Goal: Feedback & Contribution: Submit feedback/report problem

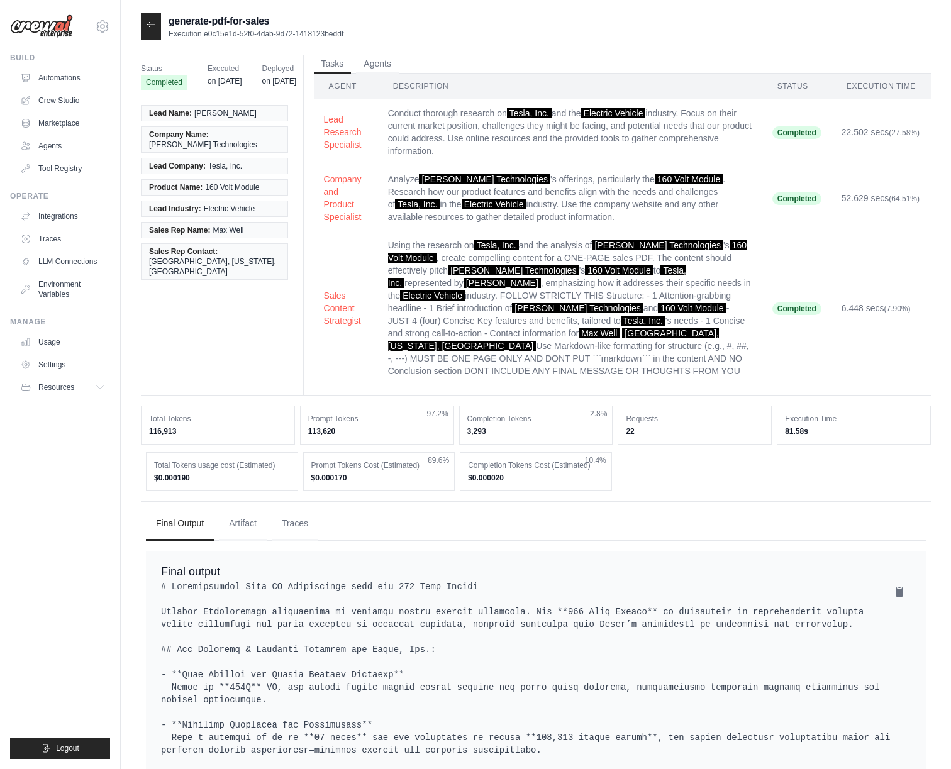
click at [223, 69] on span "Executed" at bounding box center [225, 68] width 34 height 13
click at [272, 62] on span "Deployed" at bounding box center [279, 68] width 34 height 13
click at [344, 57] on button "Tasks" at bounding box center [333, 63] width 38 height 19
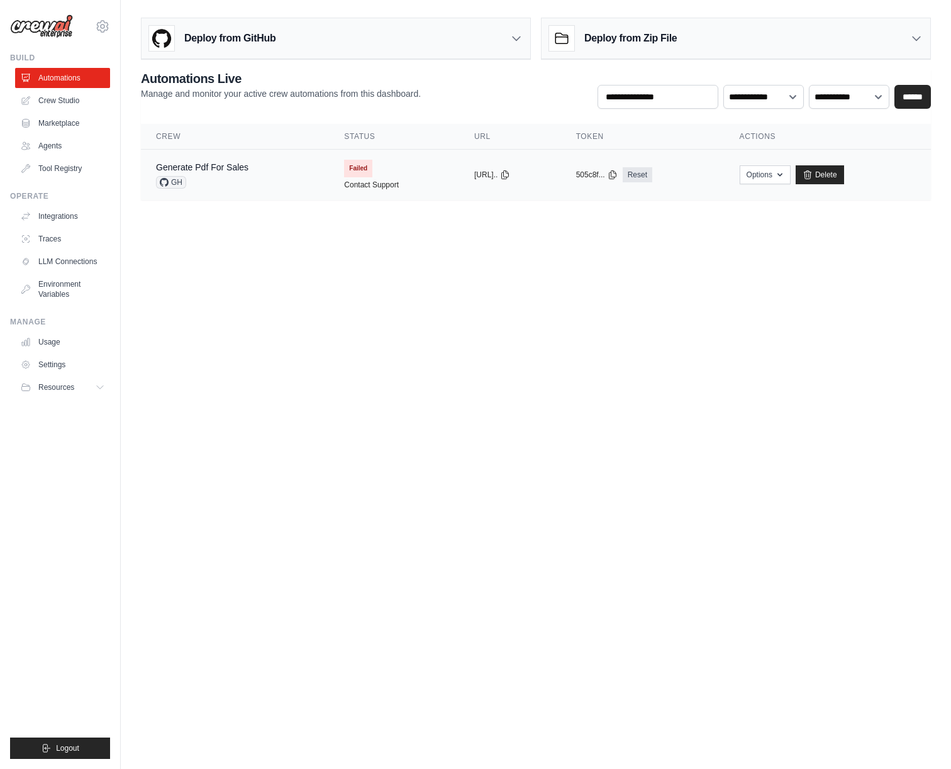
click at [344, 170] on span "Failed" at bounding box center [358, 169] width 28 height 18
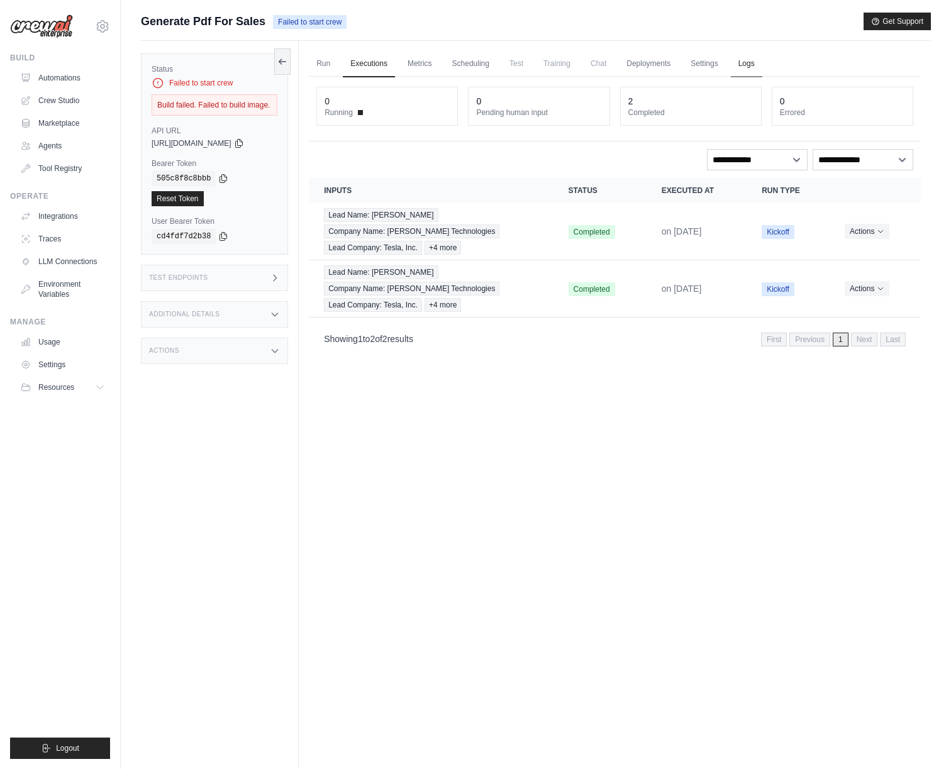
click at [738, 68] on link "Logs" at bounding box center [746, 64] width 31 height 26
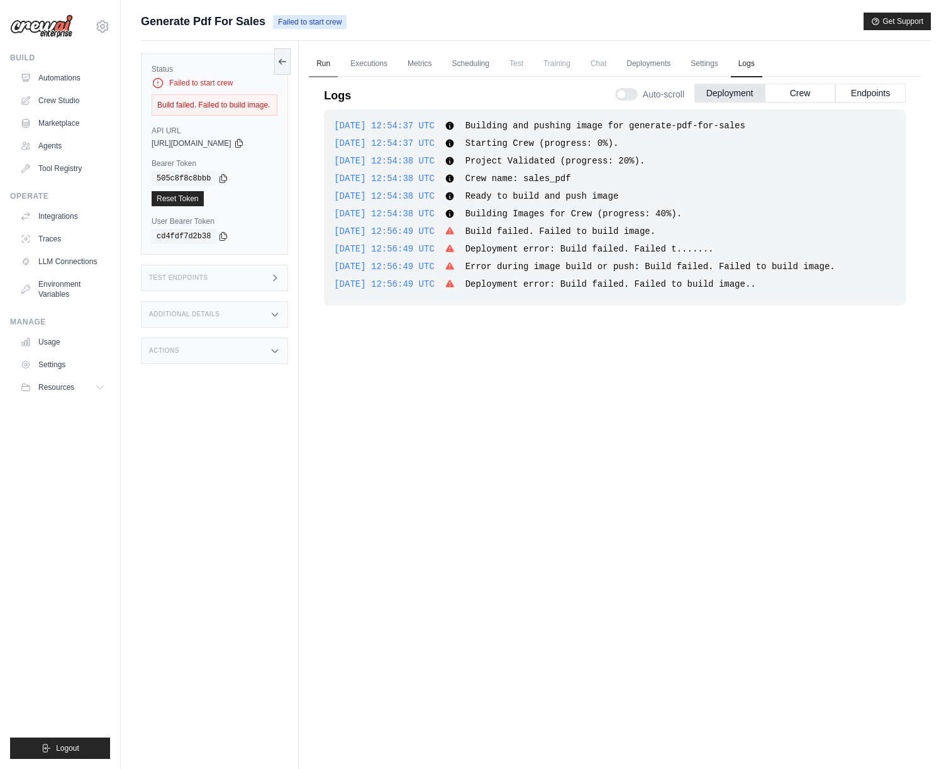
click at [320, 68] on link "Run" at bounding box center [323, 64] width 29 height 26
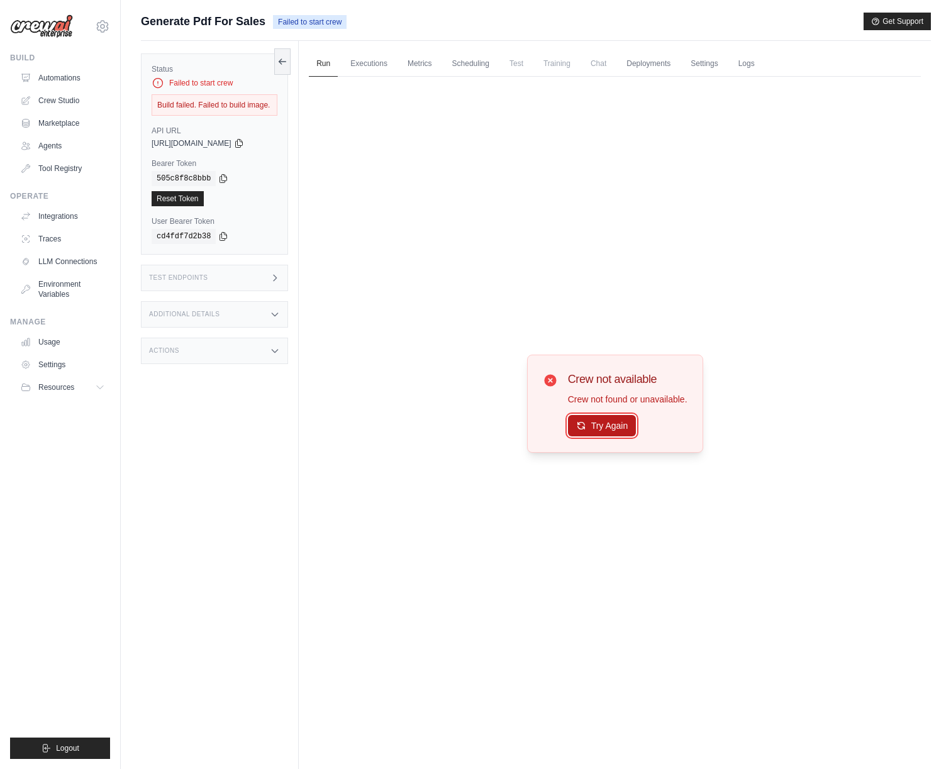
click at [601, 434] on button "Try Again" at bounding box center [602, 425] width 69 height 21
click at [279, 60] on icon at bounding box center [282, 61] width 10 height 10
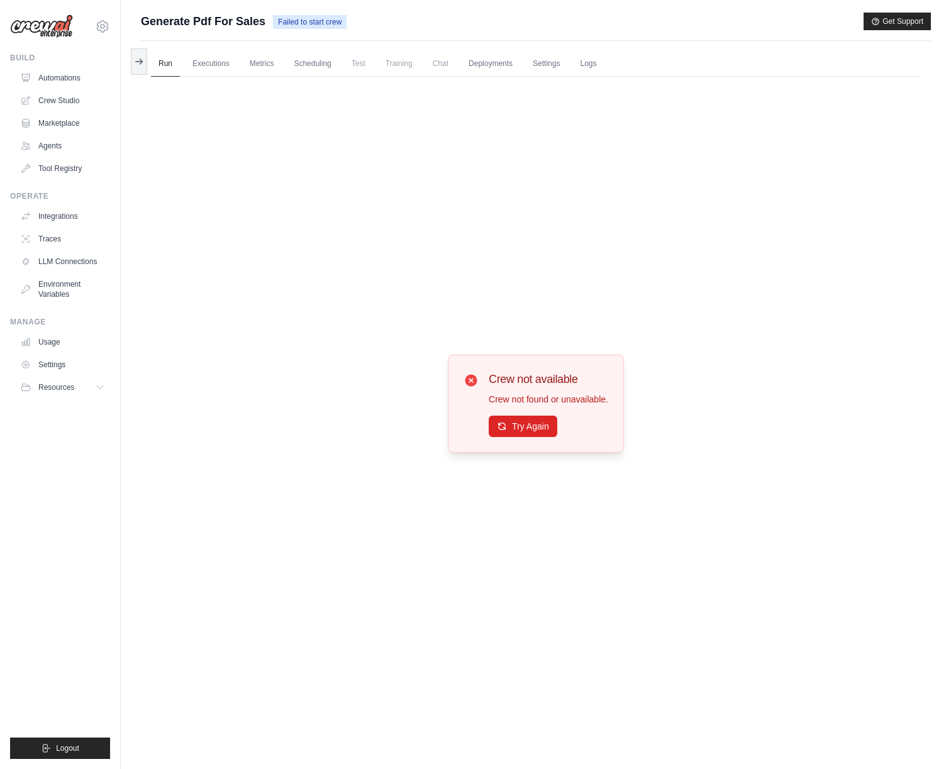
click at [301, 20] on span "Failed to start crew" at bounding box center [310, 22] width 74 height 14
click at [43, 29] on img at bounding box center [41, 26] width 63 height 24
click at [51, 79] on link "Automations" at bounding box center [63, 78] width 95 height 20
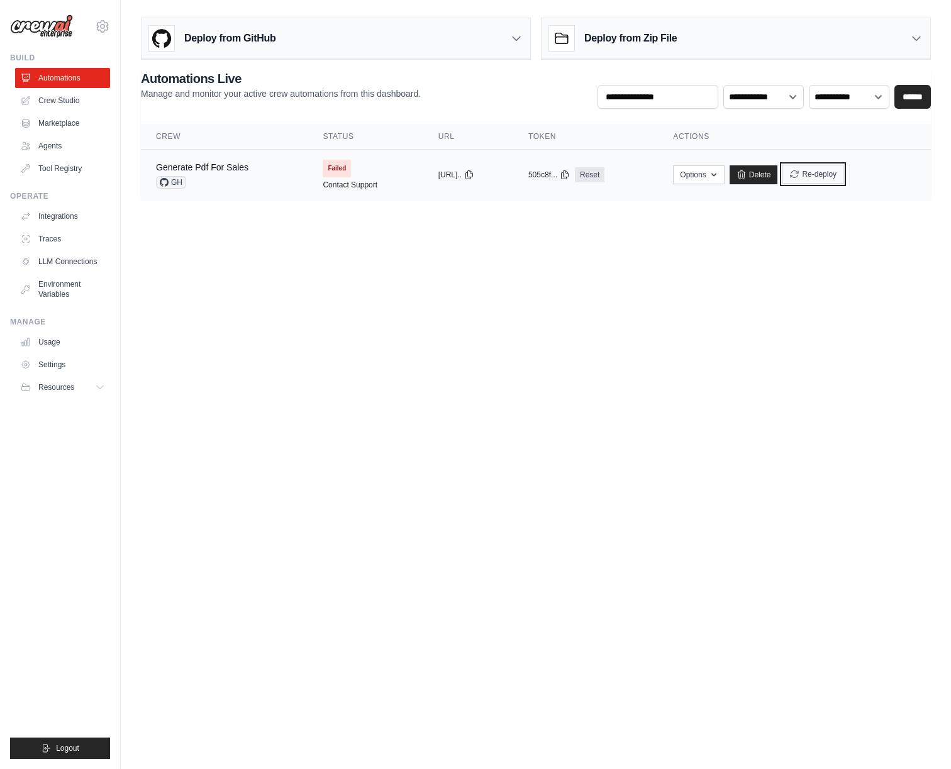
click at [829, 175] on button "Re-deploy" at bounding box center [813, 174] width 61 height 19
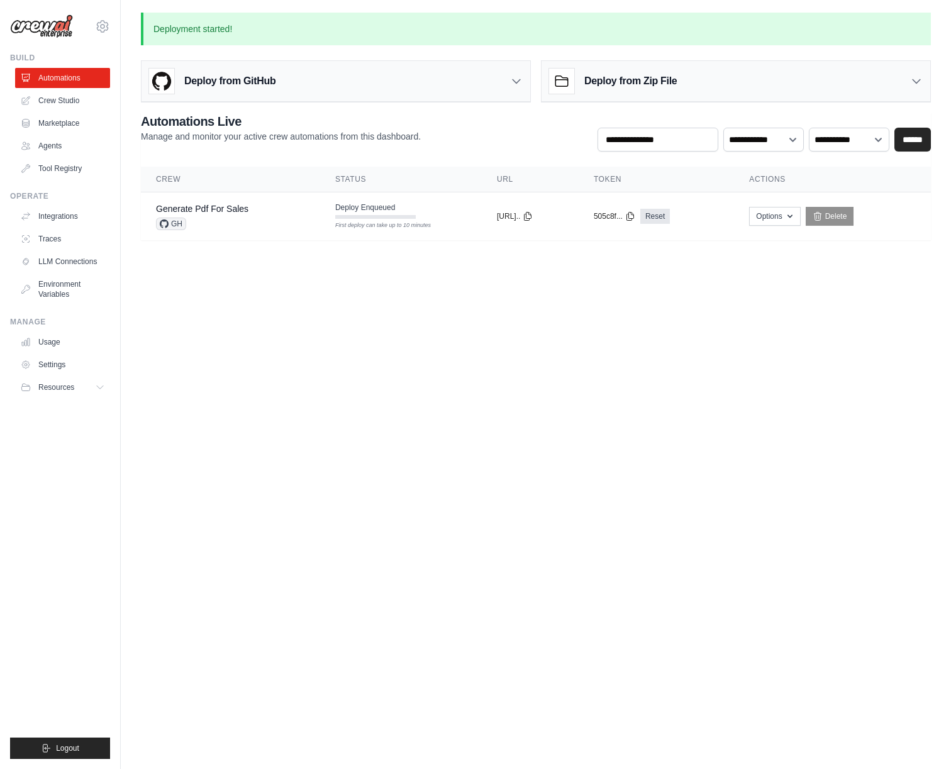
click at [722, 172] on th "Token" at bounding box center [656, 180] width 155 height 26
click at [791, 220] on button "Options" at bounding box center [774, 215] width 51 height 19
click at [698, 375] on body "william.knoepp@pwc.com Settings Build Automations Crew Studio" at bounding box center [475, 384] width 951 height 769
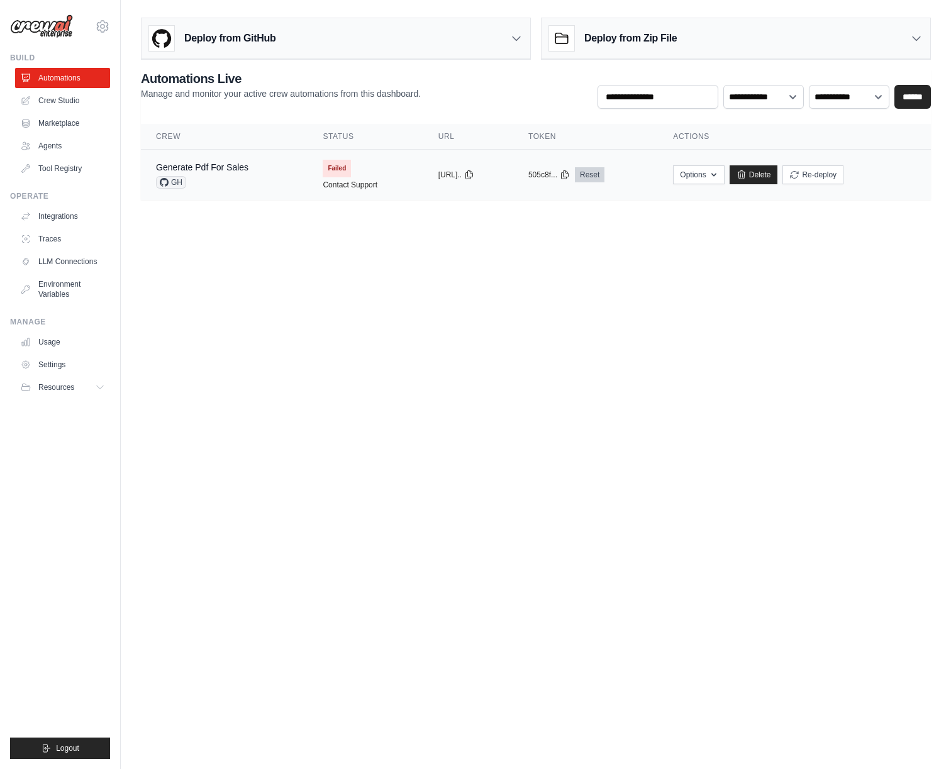
click at [605, 174] on link "Reset" at bounding box center [590, 174] width 30 height 15
click at [724, 184] on div "Options Export React JSX Component Export React TSX Component Export MCP Server" at bounding box center [698, 174] width 51 height 19
click at [723, 173] on button "Options" at bounding box center [698, 174] width 51 height 19
click at [781, 269] on body "william.knoepp@pwc.com Settings Build Automations Crew Studio" at bounding box center [475, 384] width 951 height 769
click at [822, 171] on button "Re-deploy" at bounding box center [813, 174] width 61 height 19
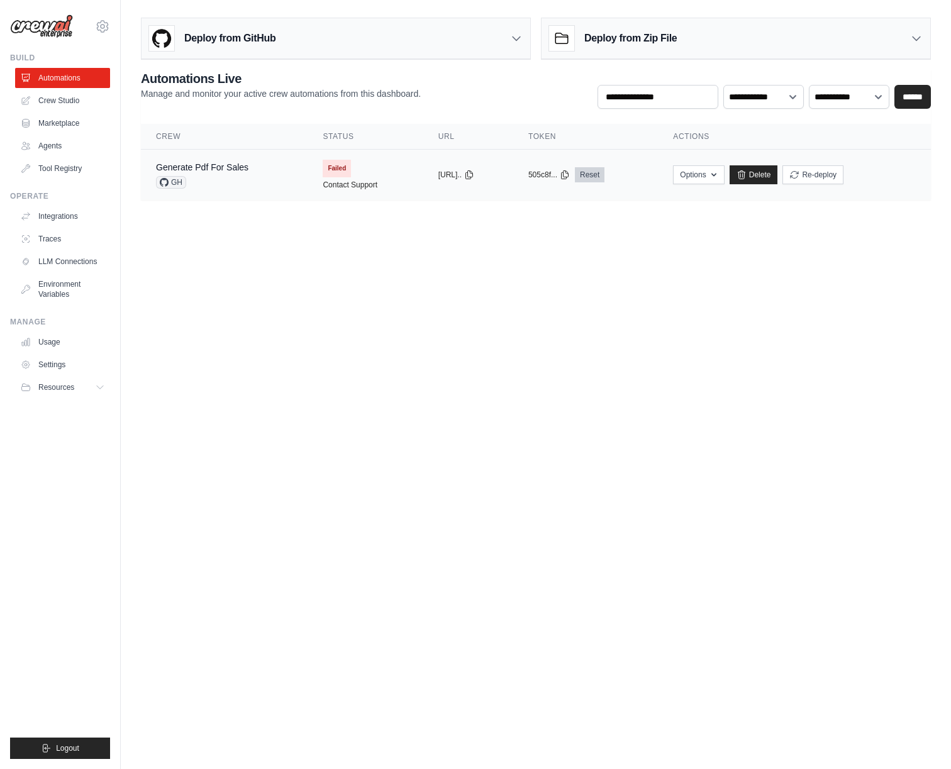
click at [605, 177] on link "Reset" at bounding box center [590, 174] width 30 height 15
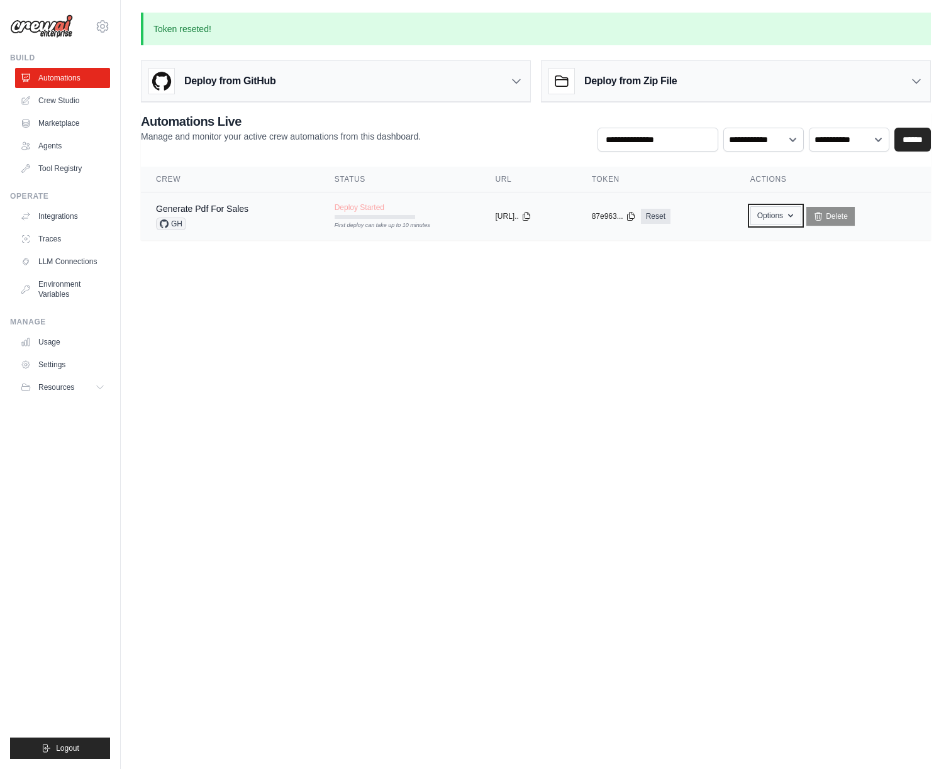
click at [795, 217] on button "Options" at bounding box center [776, 215] width 51 height 19
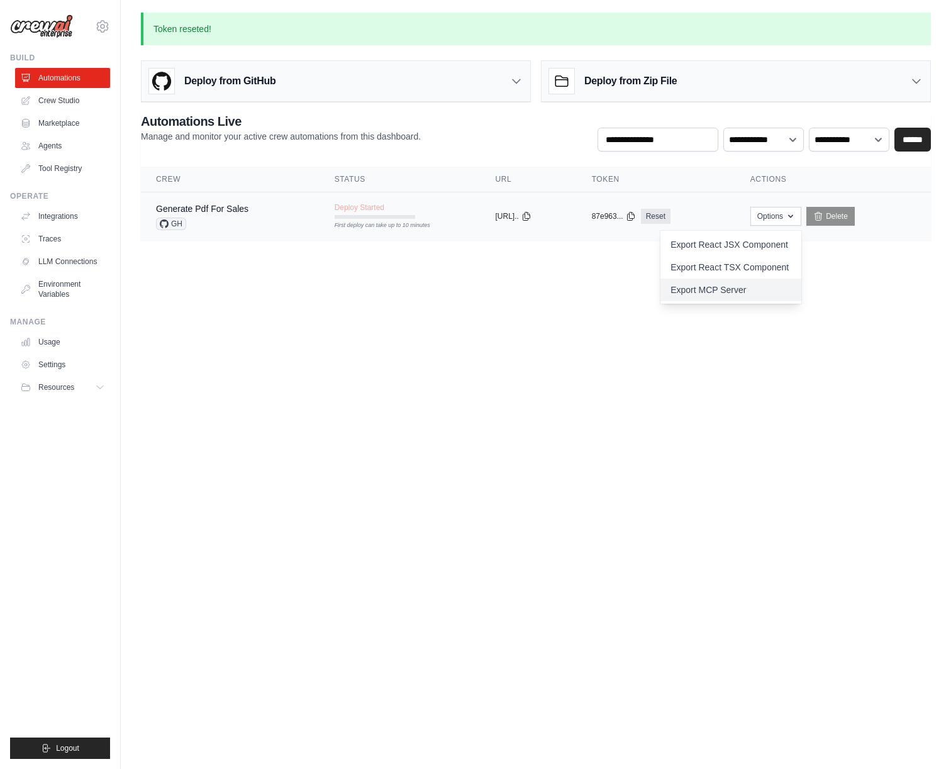
click at [734, 292] on link "Export MCP Server" at bounding box center [731, 290] width 141 height 23
click at [732, 268] on link "Export React TSX Component" at bounding box center [731, 267] width 141 height 23
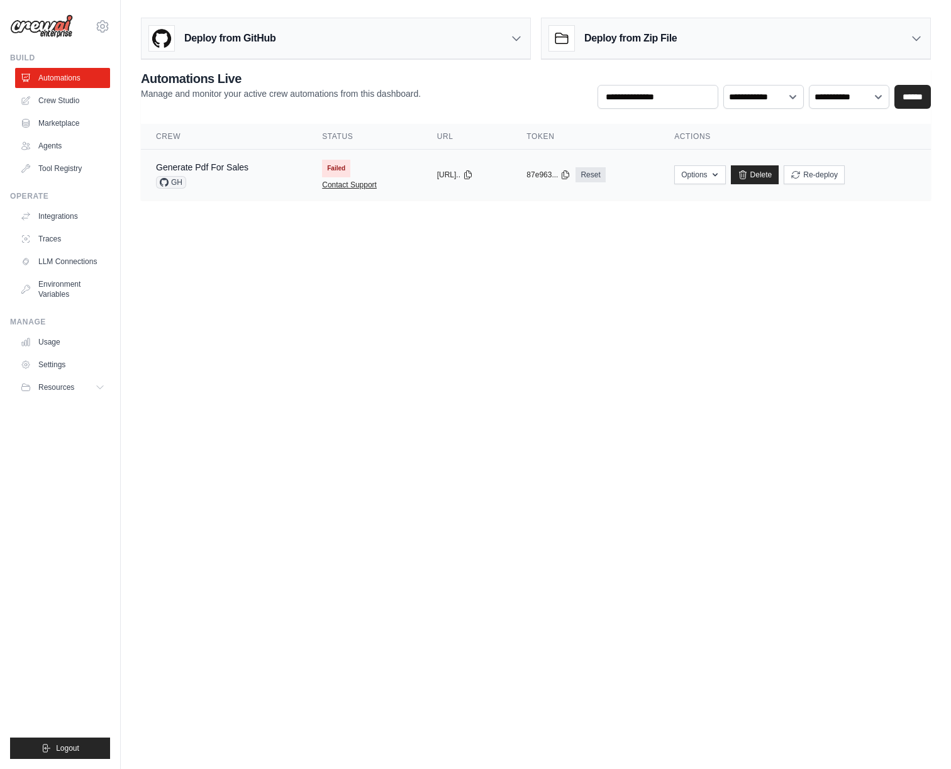
click at [335, 186] on link "Contact Support" at bounding box center [349, 185] width 55 height 10
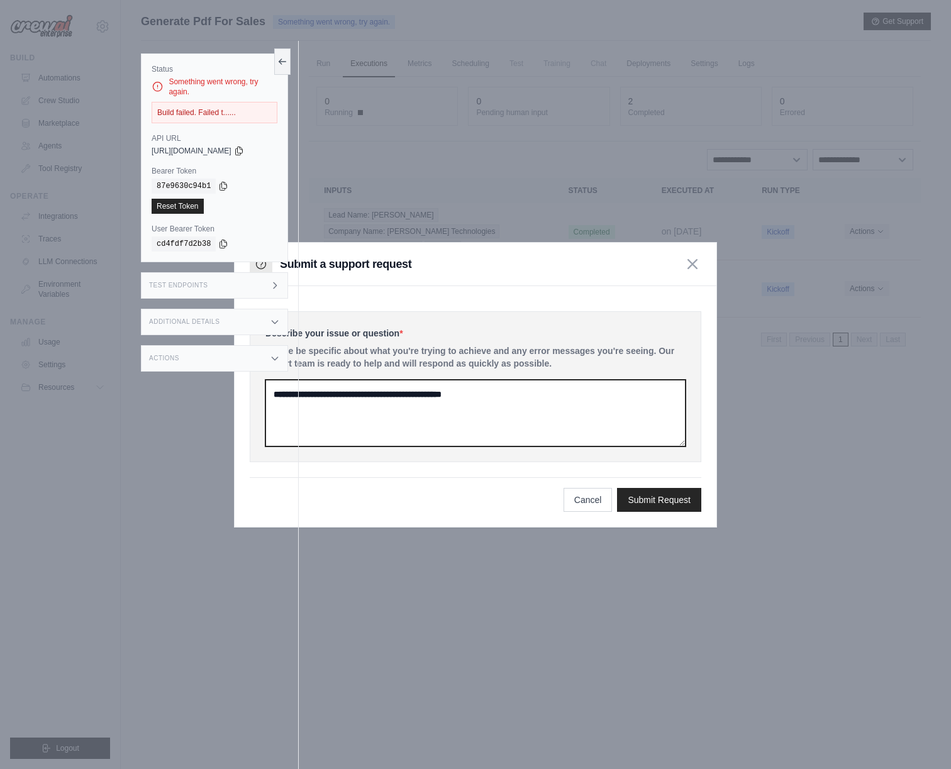
click at [361, 418] on textarea at bounding box center [476, 413] width 420 height 67
click at [381, 246] on div "Submit a support request" at bounding box center [476, 264] width 482 height 43
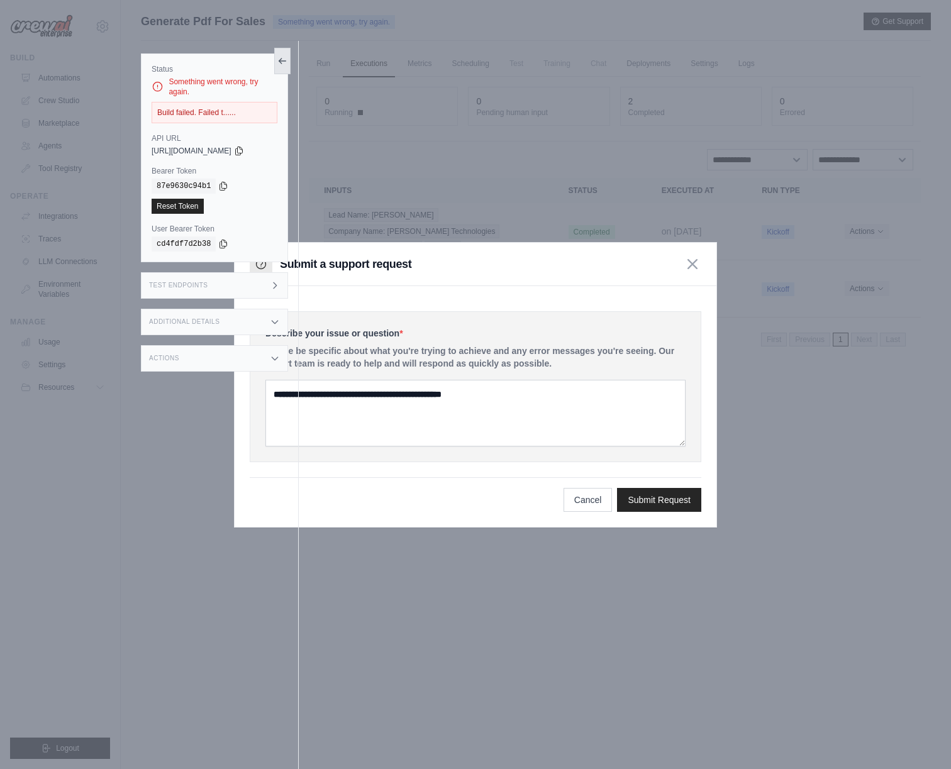
click at [280, 62] on icon at bounding box center [282, 61] width 10 height 10
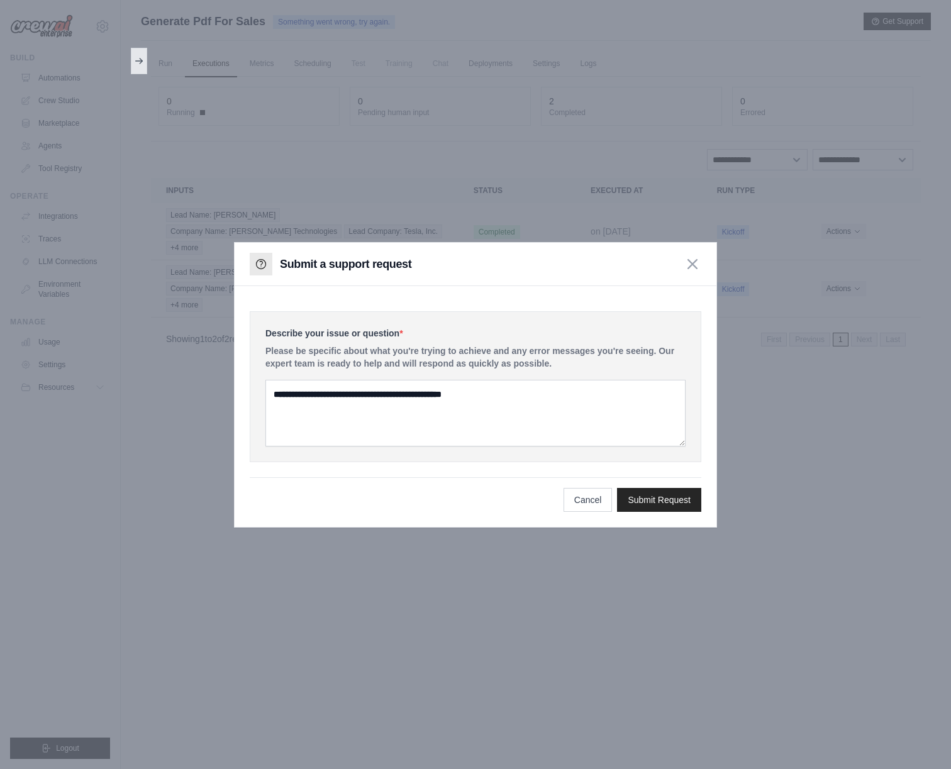
click at [136, 52] on button at bounding box center [139, 61] width 16 height 26
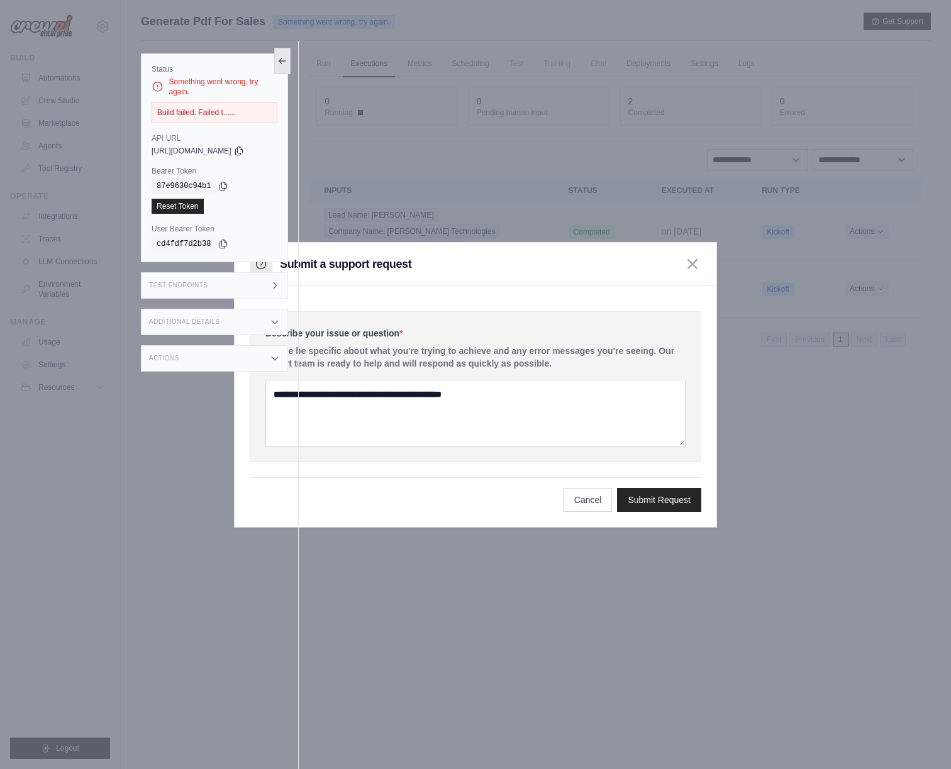
click at [288, 59] on button at bounding box center [282, 61] width 16 height 26
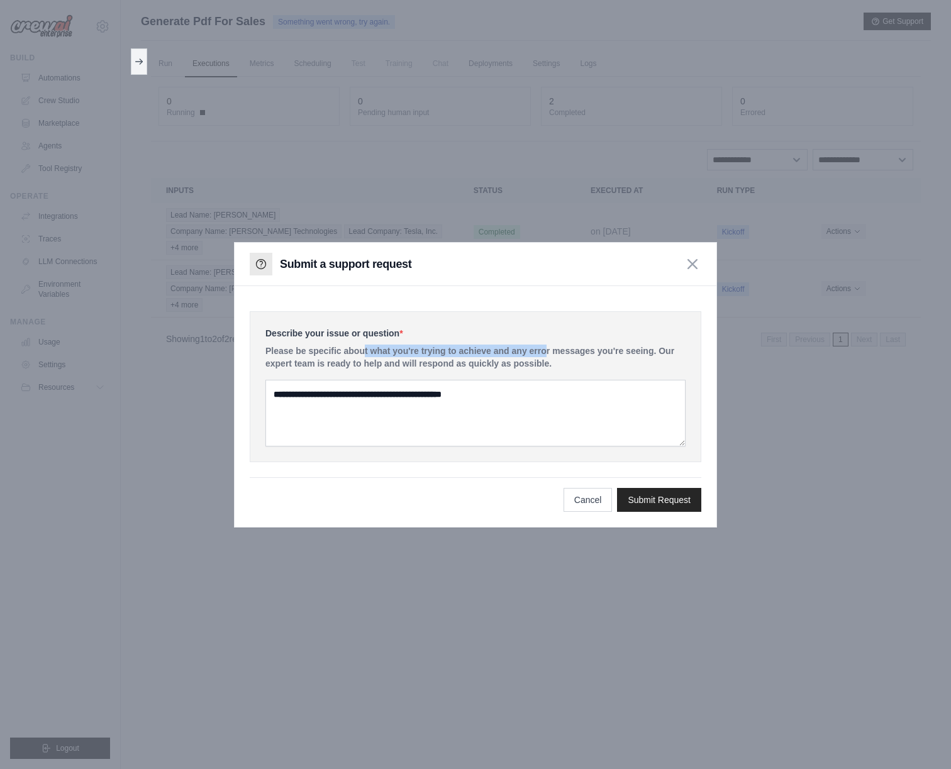
drag, startPoint x: 301, startPoint y: 351, endPoint x: 481, endPoint y: 350, distance: 179.9
click at [483, 350] on p "Please be specific about what you're trying to achieve and any error messages y…" at bounding box center [476, 357] width 420 height 25
click at [481, 350] on p "Please be specific about what you're trying to achieve and any error messages y…" at bounding box center [476, 357] width 420 height 25
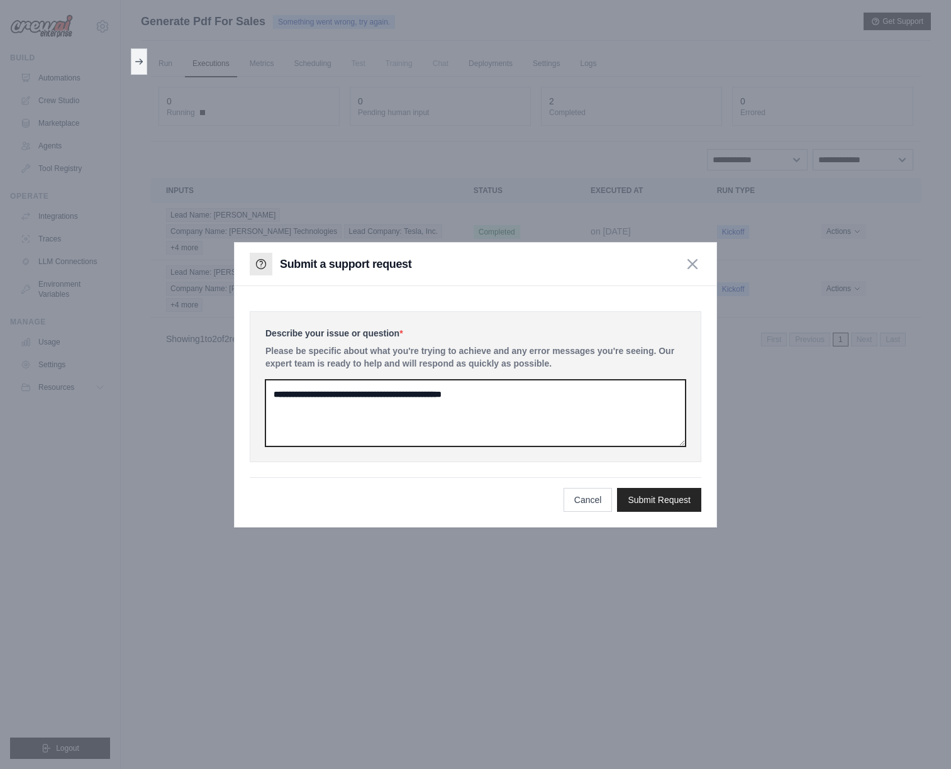
click at [491, 415] on textarea at bounding box center [476, 413] width 420 height 67
type textarea "*"
type textarea "**********"
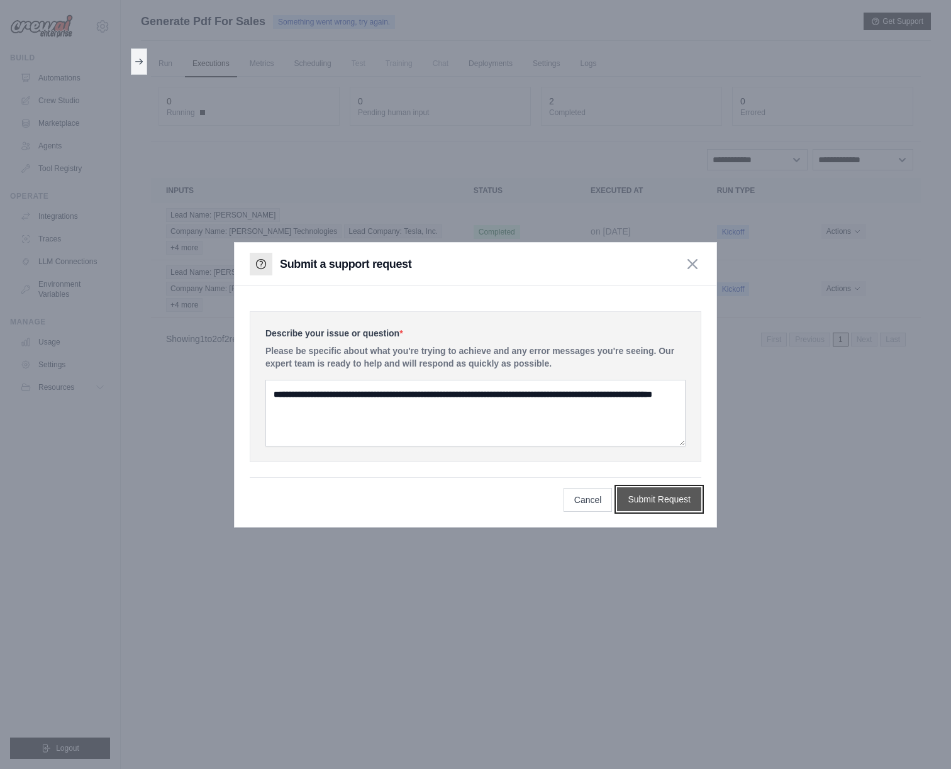
click at [681, 503] on button "Submit Request" at bounding box center [659, 500] width 84 height 24
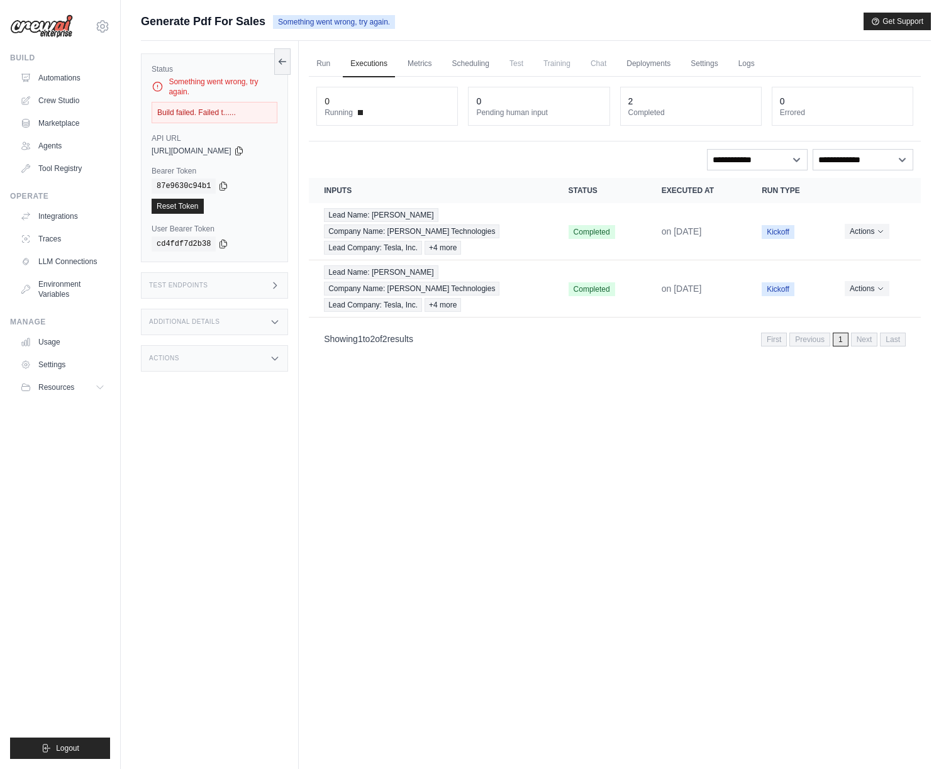
click at [201, 112] on div "Build failed. Failed t......" at bounding box center [215, 112] width 126 height 21
drag, startPoint x: 233, startPoint y: 112, endPoint x: 256, endPoint y: 112, distance: 22.7
click at [256, 112] on div "Build failed. Failed t......" at bounding box center [215, 112] width 126 height 21
click at [306, 23] on span "Something went wrong, try again." at bounding box center [334, 22] width 122 height 14
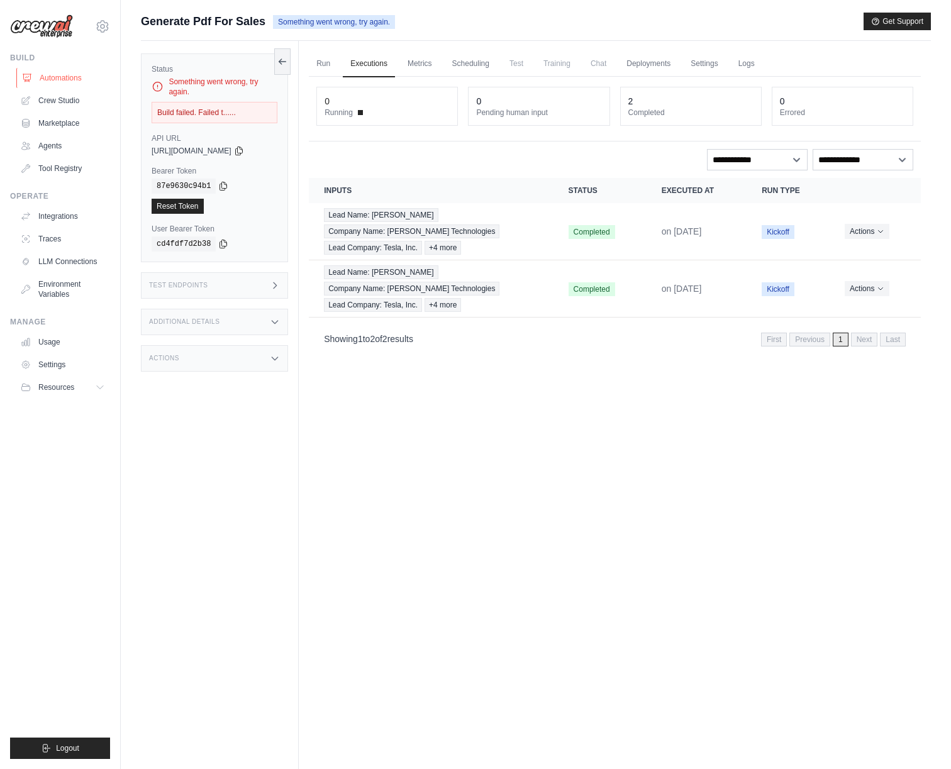
click at [57, 70] on link "Automations" at bounding box center [63, 78] width 95 height 20
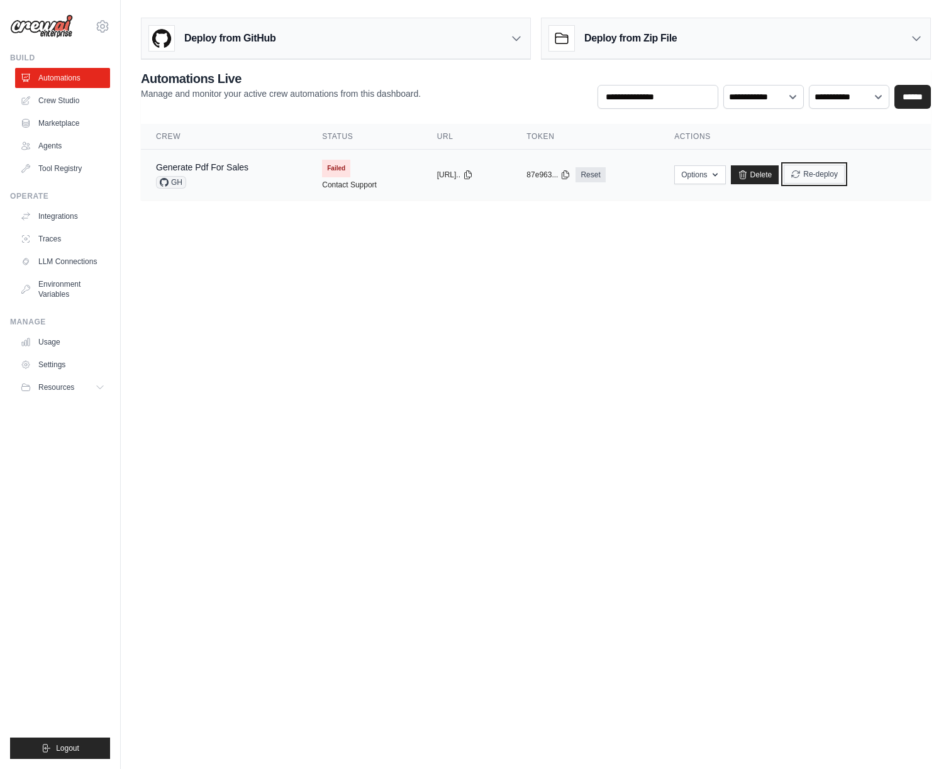
click at [843, 176] on button "Re-deploy" at bounding box center [814, 174] width 61 height 19
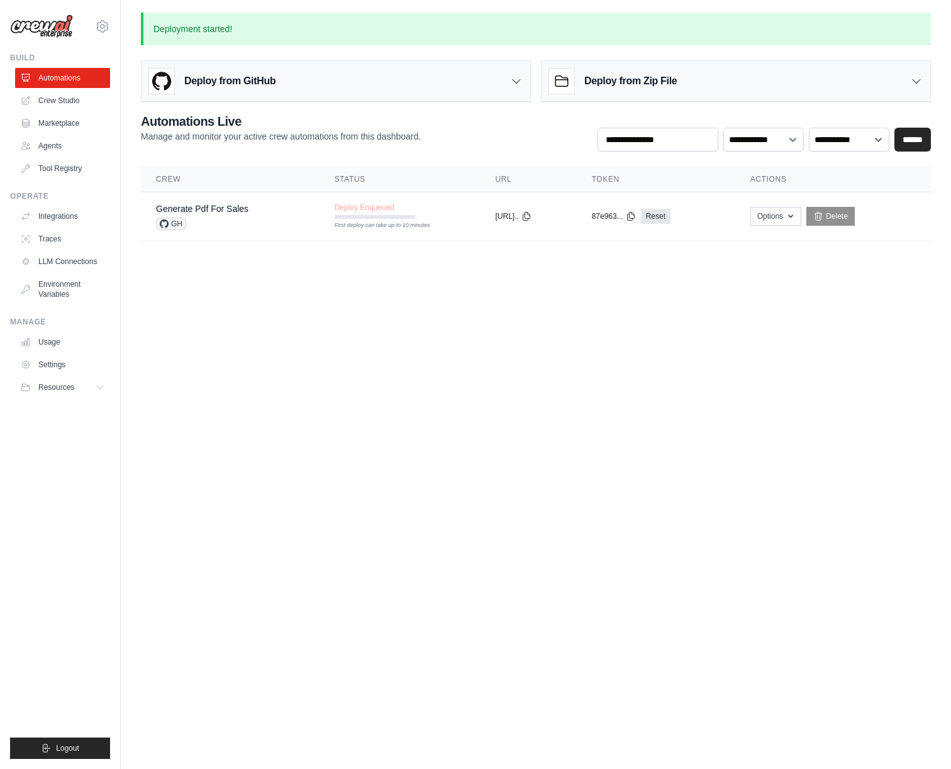
click at [601, 74] on h3 "Deploy from Zip File" at bounding box center [630, 81] width 92 height 15
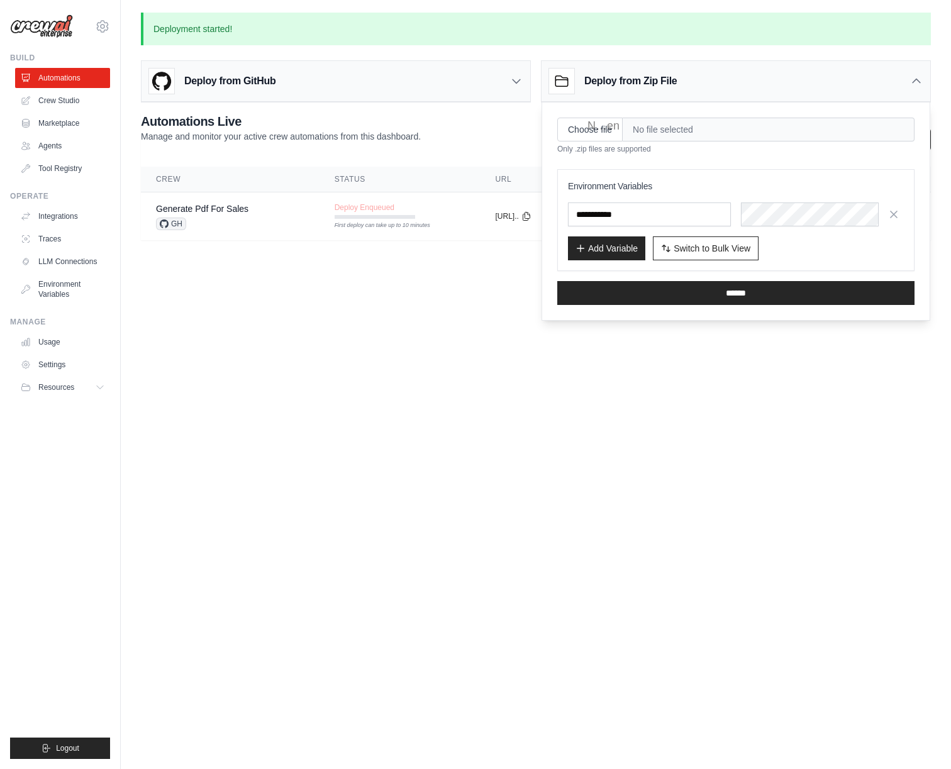
click at [601, 74] on h3 "Deploy from Zip File" at bounding box center [630, 81] width 92 height 15
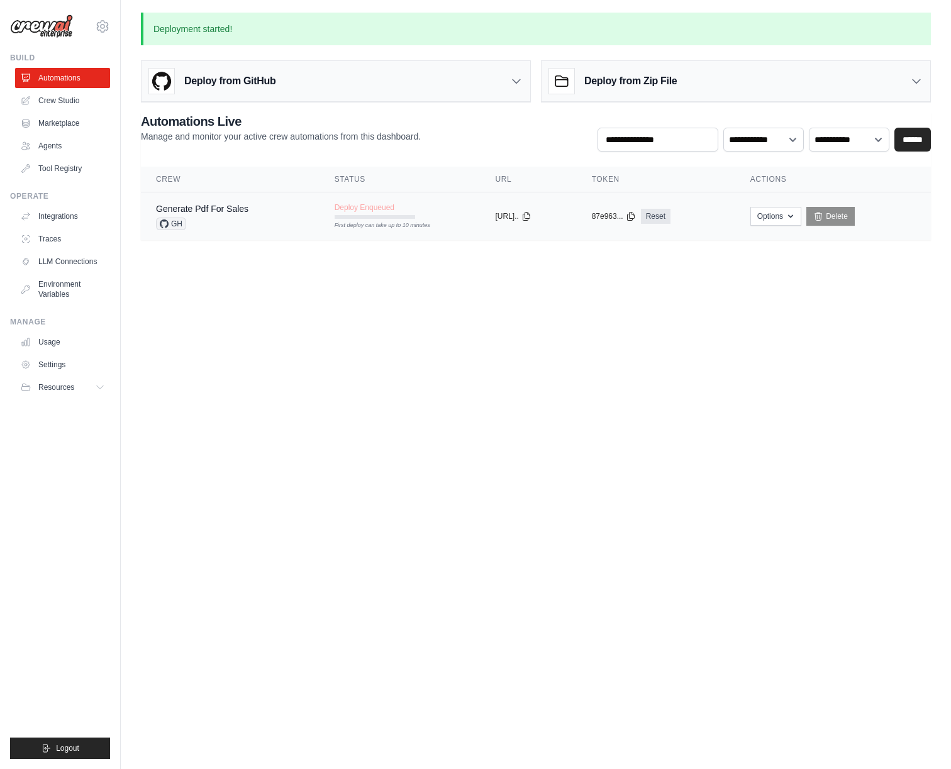
click at [173, 220] on span "GH" at bounding box center [171, 224] width 30 height 13
